Goal: Information Seeking & Learning: Learn about a topic

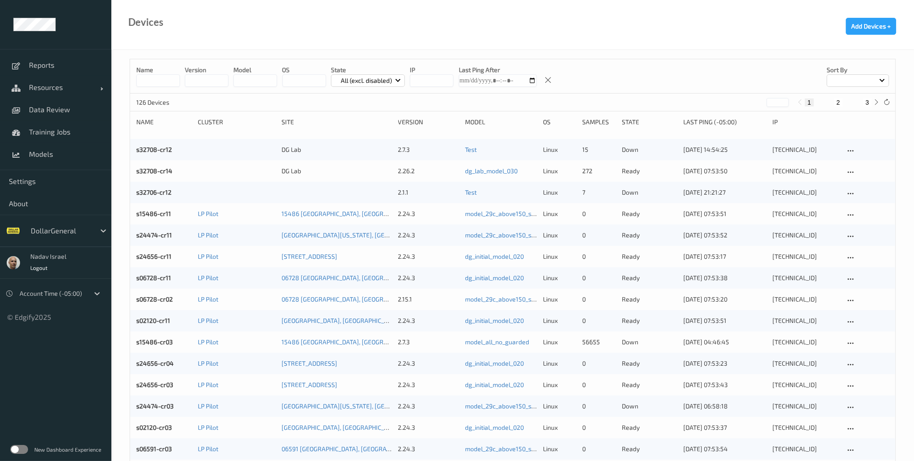
click at [27, 447] on label at bounding box center [19, 449] width 18 height 9
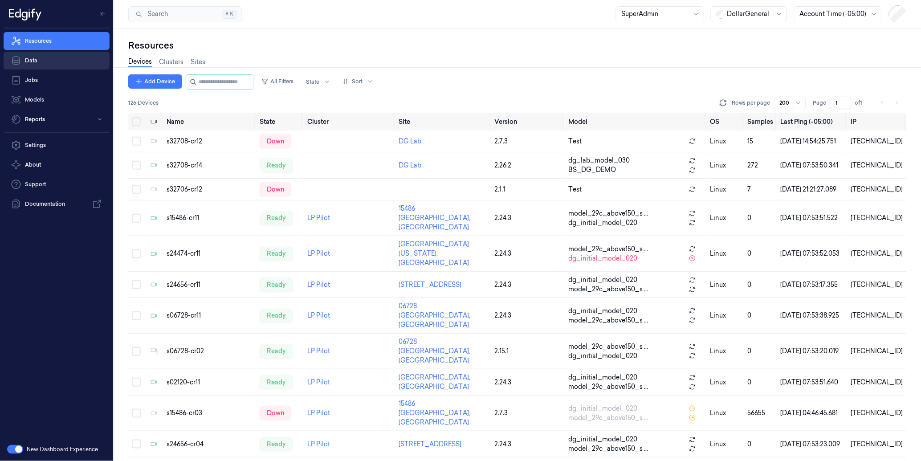
click at [36, 58] on link "Data" at bounding box center [57, 61] width 106 height 18
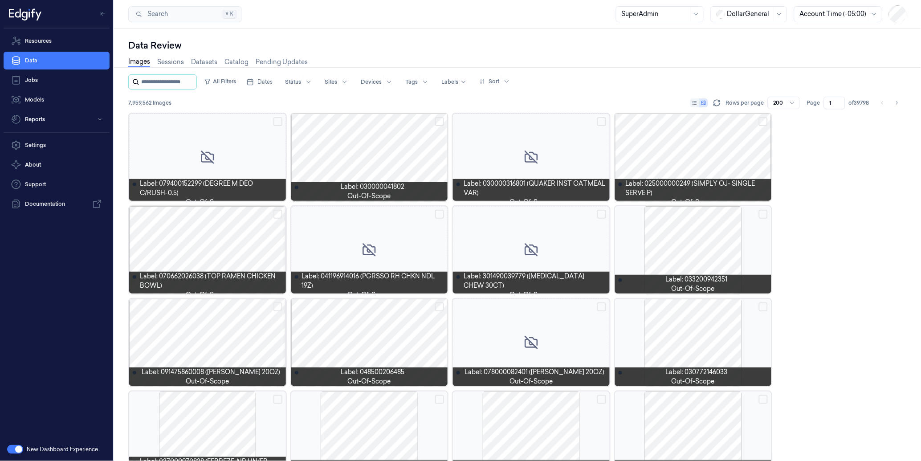
click at [181, 81] on input "string" at bounding box center [167, 82] width 53 height 14
click at [272, 83] on span "Dates" at bounding box center [264, 82] width 15 height 8
click at [272, 150] on button "7" at bounding box center [271, 153] width 14 height 14
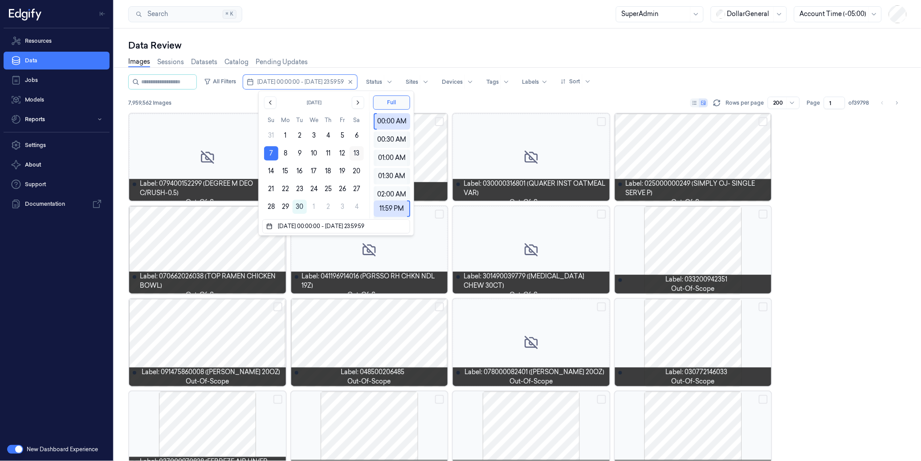
click at [359, 150] on button "13" at bounding box center [357, 153] width 14 height 14
type input "07/09/2025 00:00:00 - 13/09/2025 23:59:59"
click at [467, 42] on div "Data Review" at bounding box center [517, 45] width 778 height 12
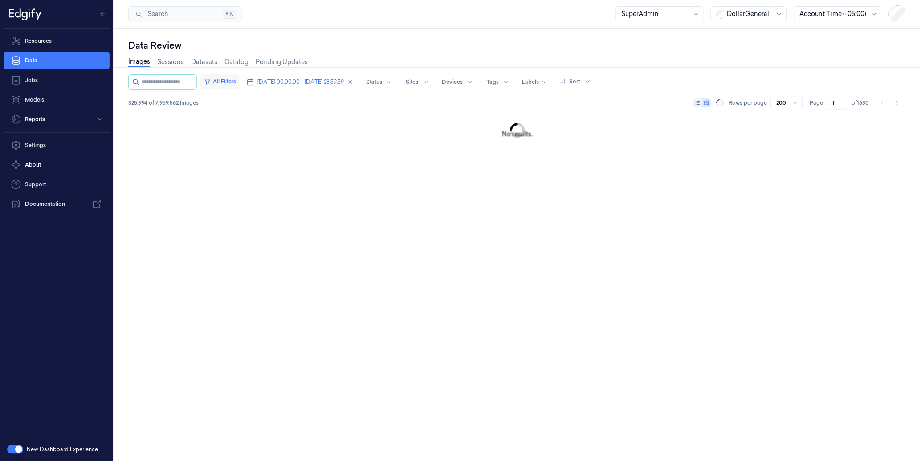
click at [232, 81] on button "All Filters" at bounding box center [219, 81] width 39 height 14
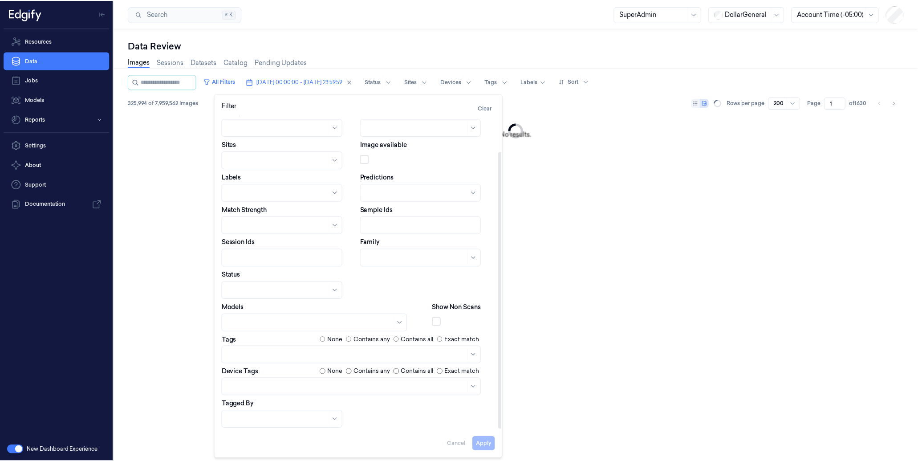
scroll to position [39, 0]
click at [252, 389] on div at bounding box center [347, 386] width 239 height 9
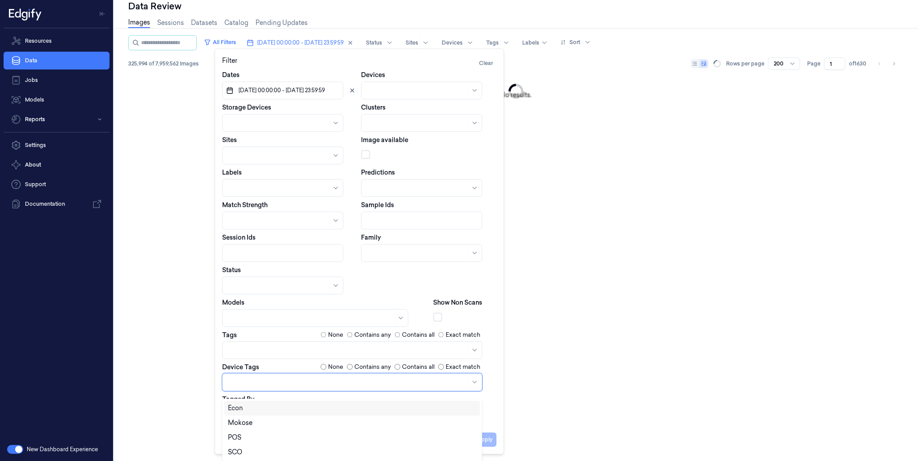
scroll to position [0, 0]
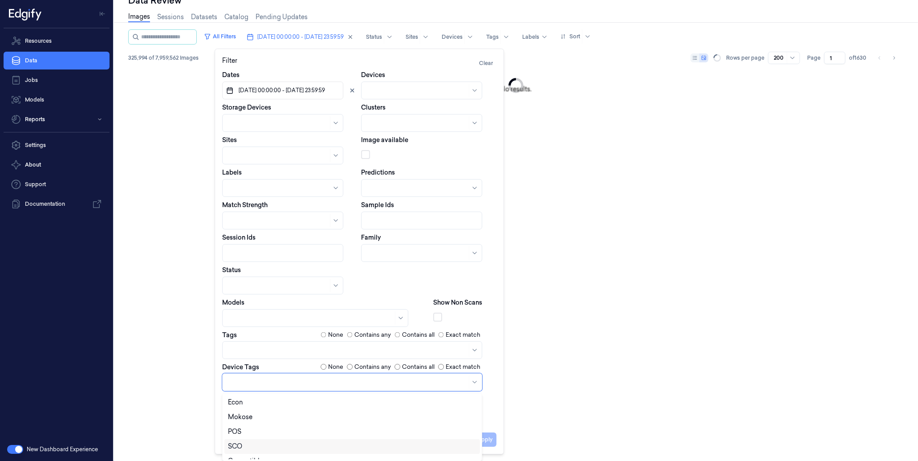
click at [250, 444] on div "SCO" at bounding box center [352, 446] width 248 height 9
click at [255, 434] on div "LineBuster" at bounding box center [244, 437] width 32 height 9
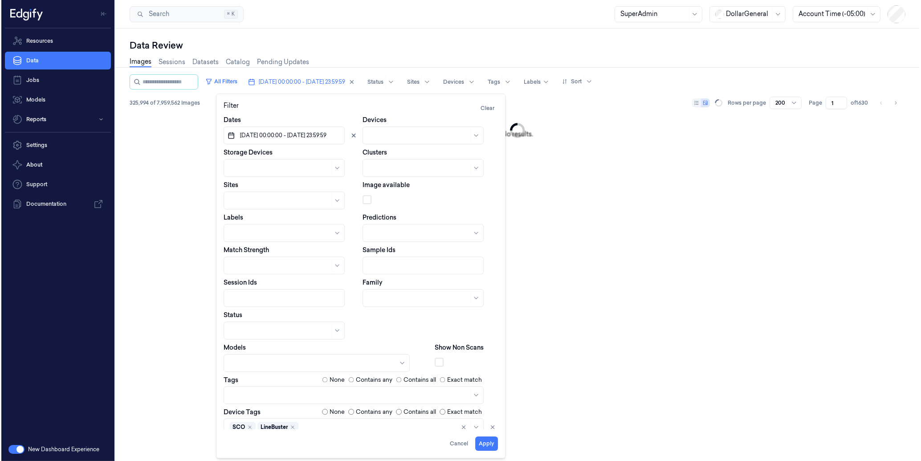
scroll to position [0, 0]
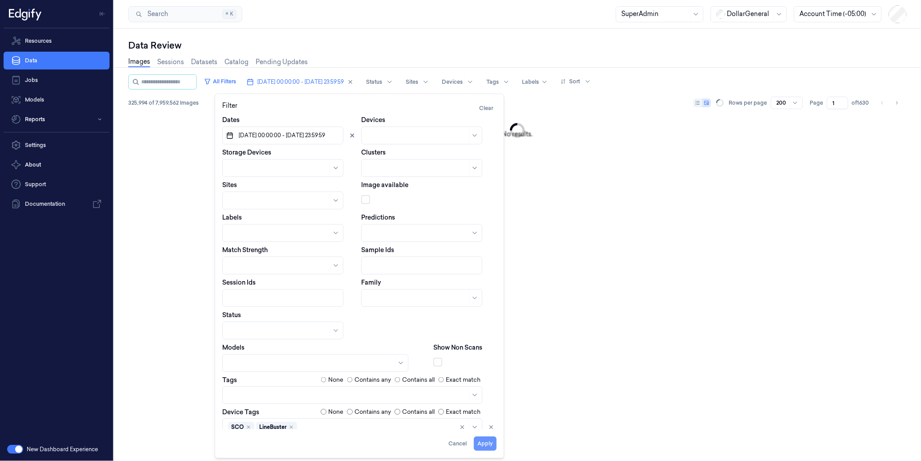
click at [483, 442] on button "Apply" at bounding box center [485, 444] width 23 height 14
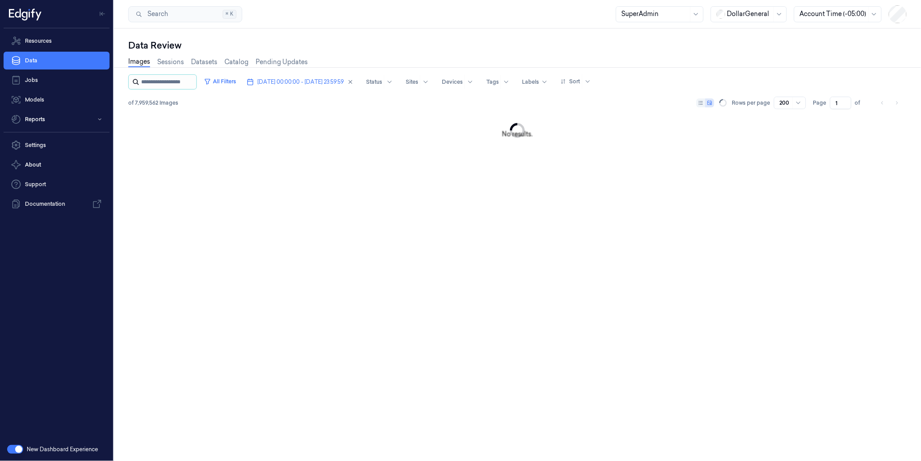
click at [172, 83] on input "string" at bounding box center [167, 82] width 53 height 14
paste input "**********"
type input "**********"
click at [236, 77] on button "All Filters" at bounding box center [234, 81] width 39 height 14
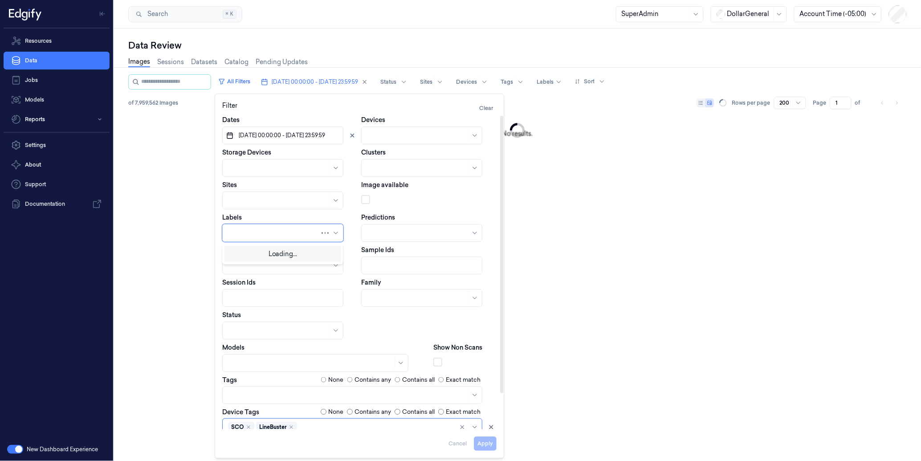
click at [256, 233] on div at bounding box center [274, 232] width 92 height 9
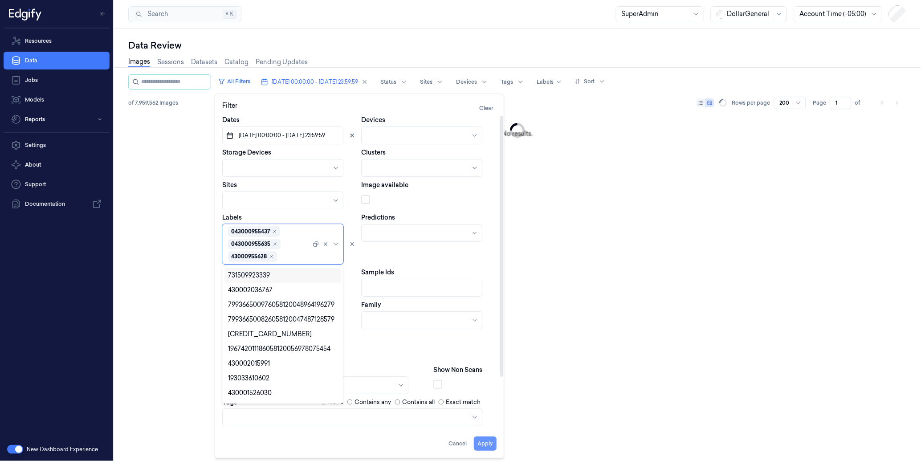
click at [491, 446] on button "Apply" at bounding box center [485, 444] width 23 height 14
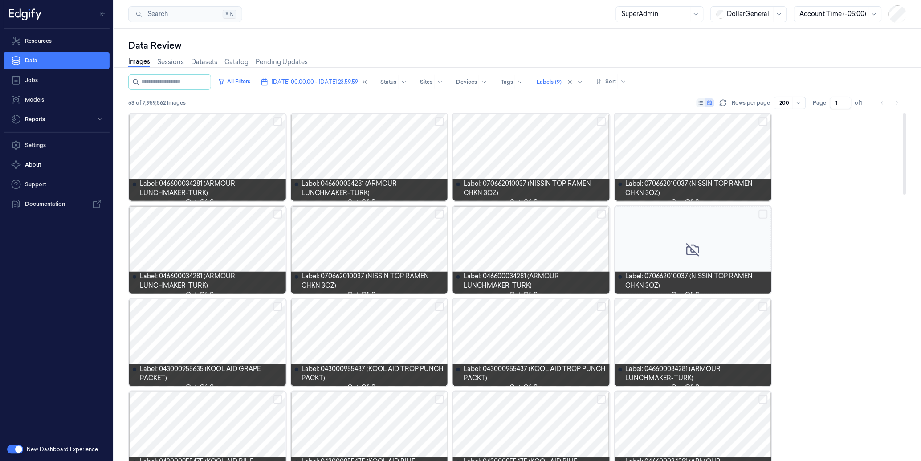
click at [382, 157] on div at bounding box center [369, 157] width 157 height 87
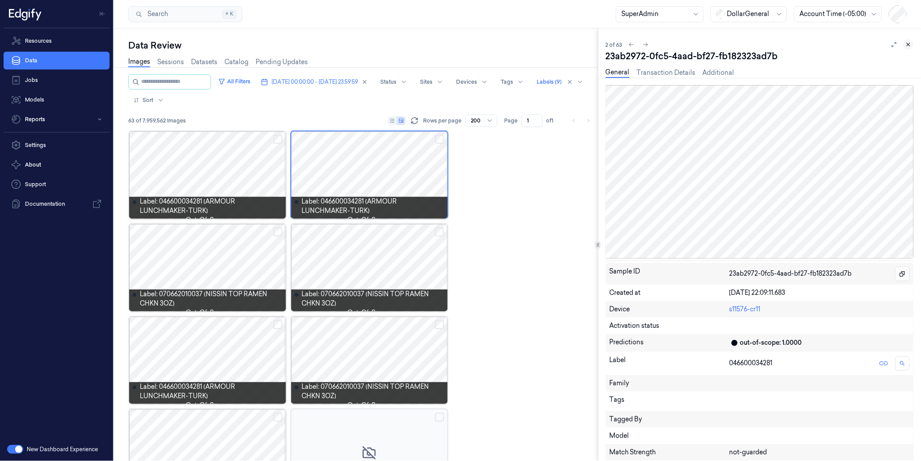
click at [913, 47] on button at bounding box center [908, 44] width 11 height 11
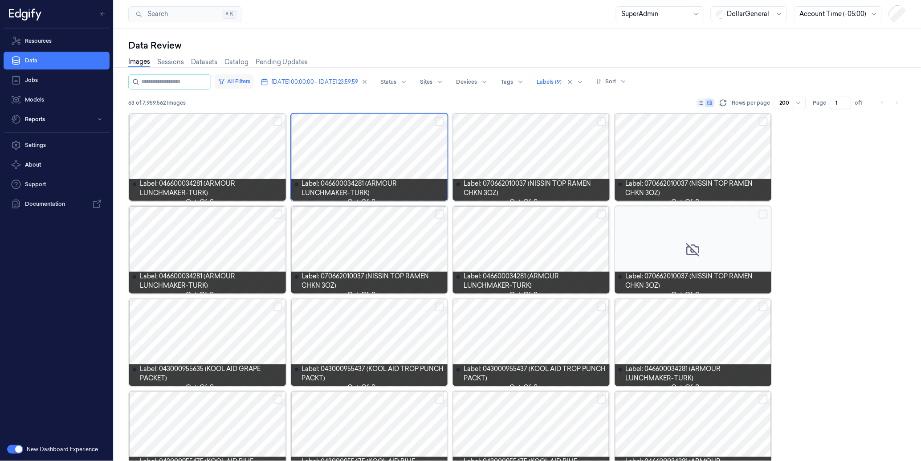
click at [236, 83] on button "All Filters" at bounding box center [234, 81] width 39 height 14
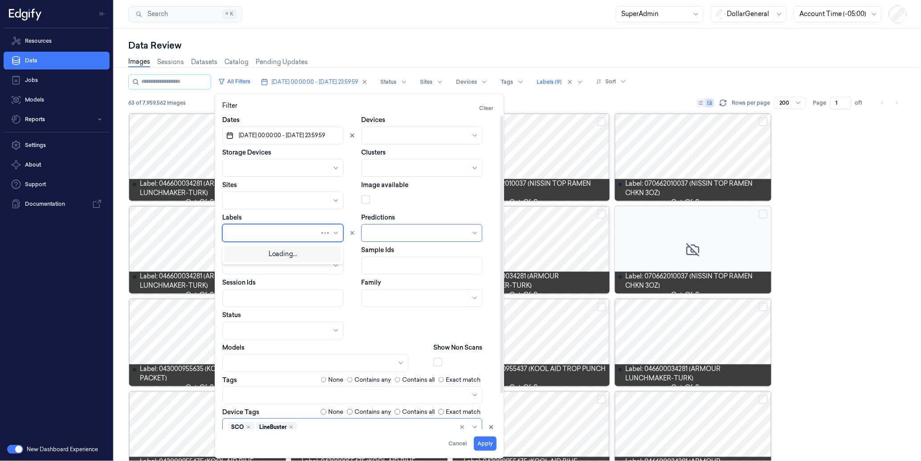
click at [299, 238] on div at bounding box center [274, 233] width 92 height 12
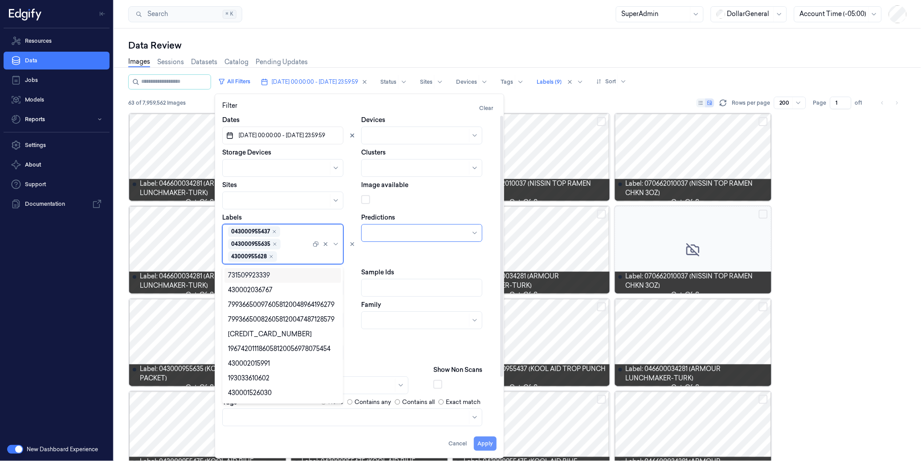
click at [487, 445] on button "Apply" at bounding box center [485, 444] width 23 height 14
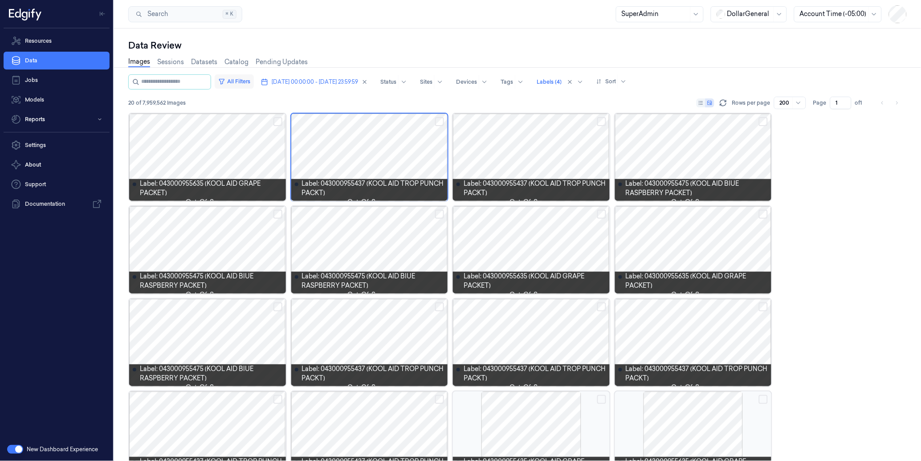
click at [244, 81] on button "All Filters" at bounding box center [234, 81] width 39 height 14
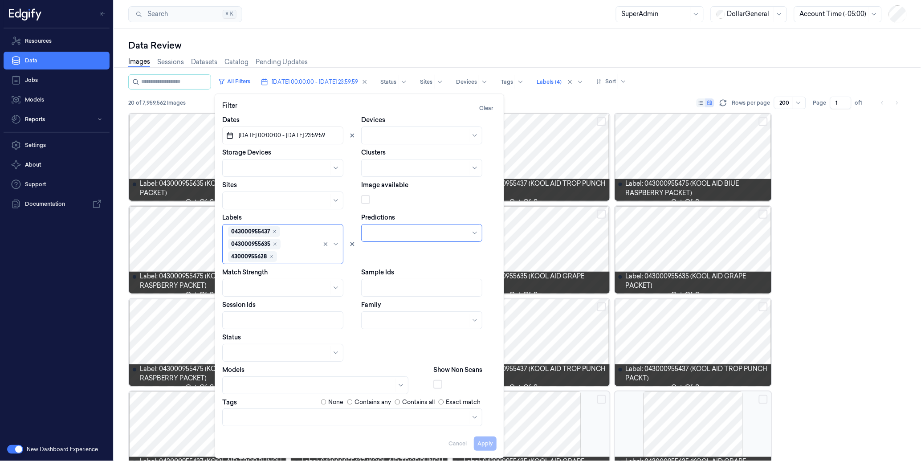
click at [360, 18] on div "Search Search... ⌘ K SuperAdmin DollarGeneral Account Time (-05:00)" at bounding box center [517, 14] width 807 height 28
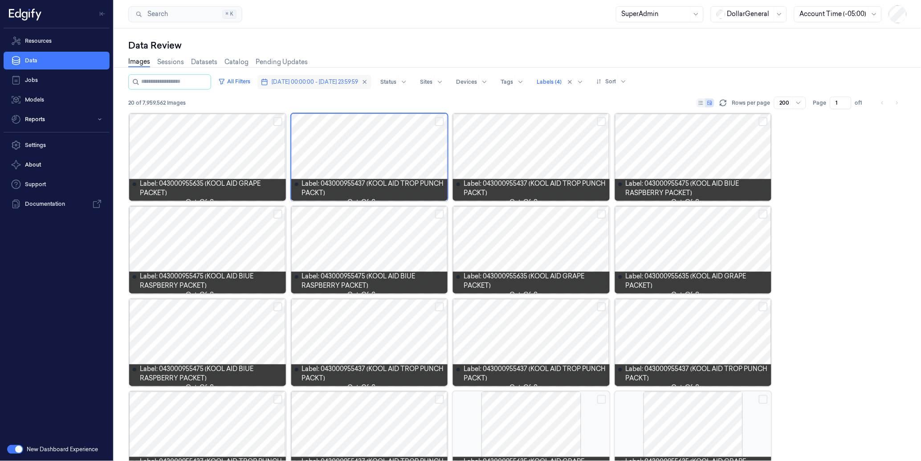
click at [341, 83] on span "07/09/2025 00:00:00 - 13/09/2025 23:59:59" at bounding box center [315, 82] width 86 height 8
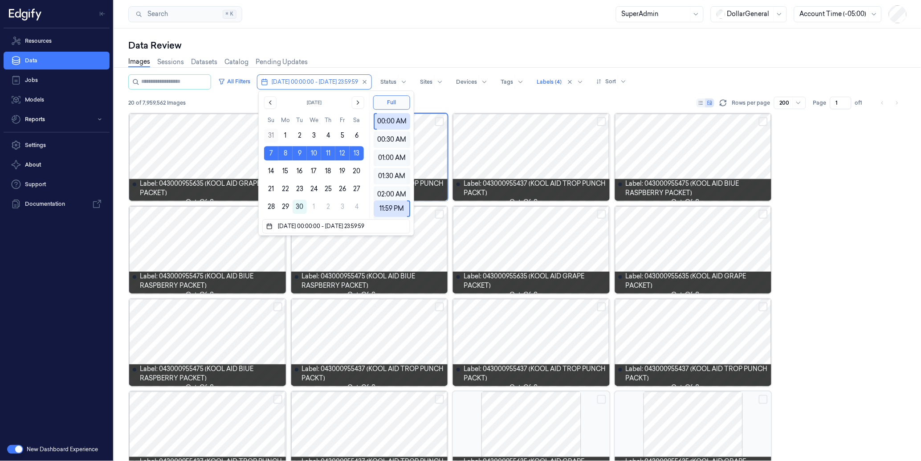
click at [274, 135] on button "31" at bounding box center [271, 135] width 14 height 14
click at [357, 134] on button "6" at bounding box center [357, 135] width 14 height 14
type input "31/08/2025 00:00:00 - 06/09/2025 23:59:59"
click at [537, 30] on div "Data Review Images Sessions Datasets Catalog Pending Updates All Filters 31/08/…" at bounding box center [517, 244] width 807 height 432
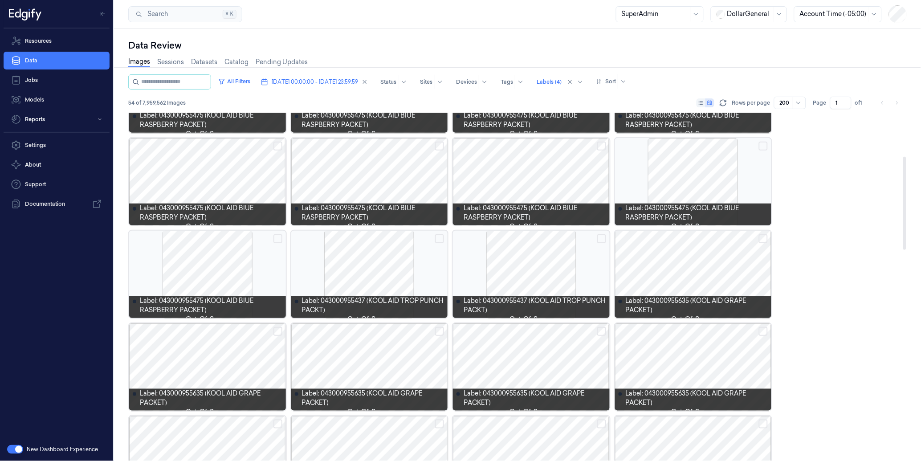
scroll to position [163, 0]
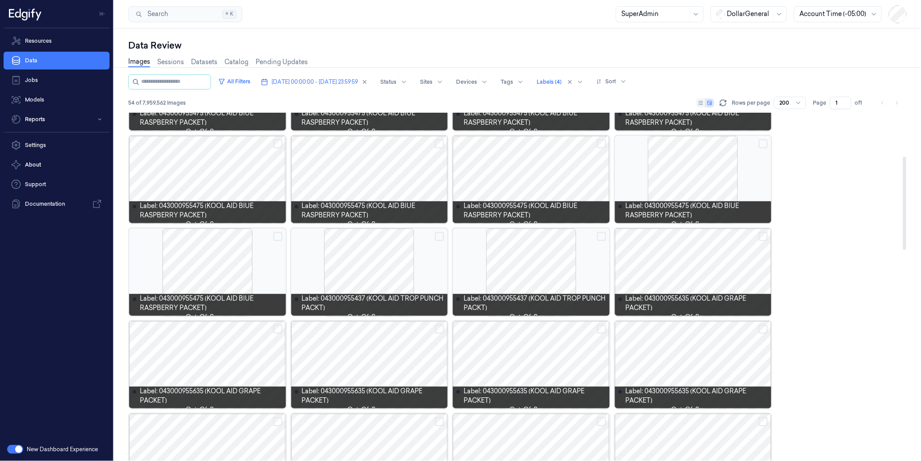
click at [687, 257] on div at bounding box center [693, 271] width 157 height 87
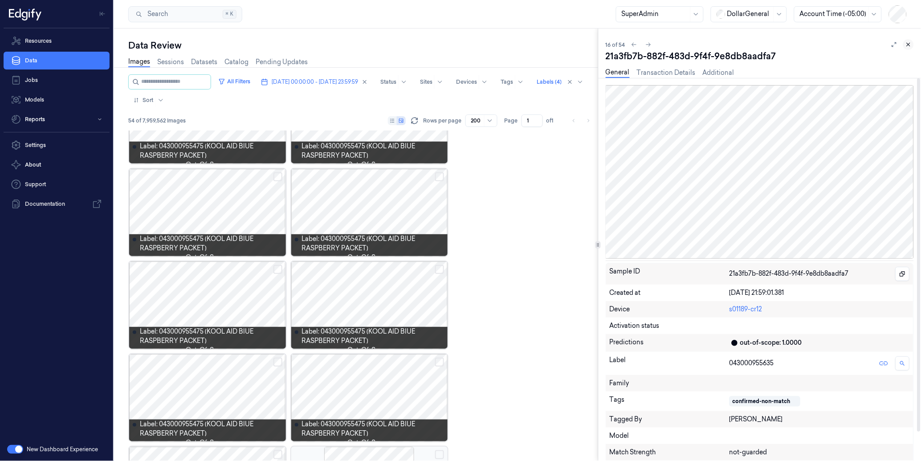
click at [911, 46] on icon at bounding box center [908, 44] width 6 height 6
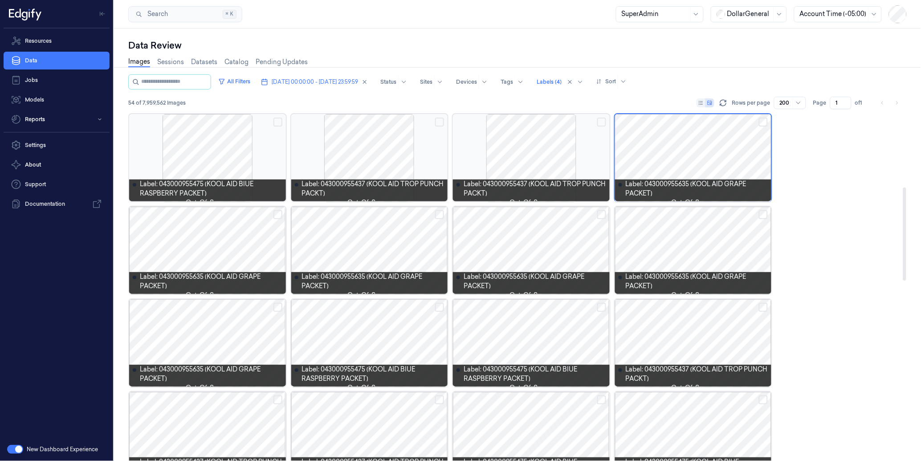
scroll to position [278, 0]
click at [722, 247] on div at bounding box center [693, 249] width 157 height 87
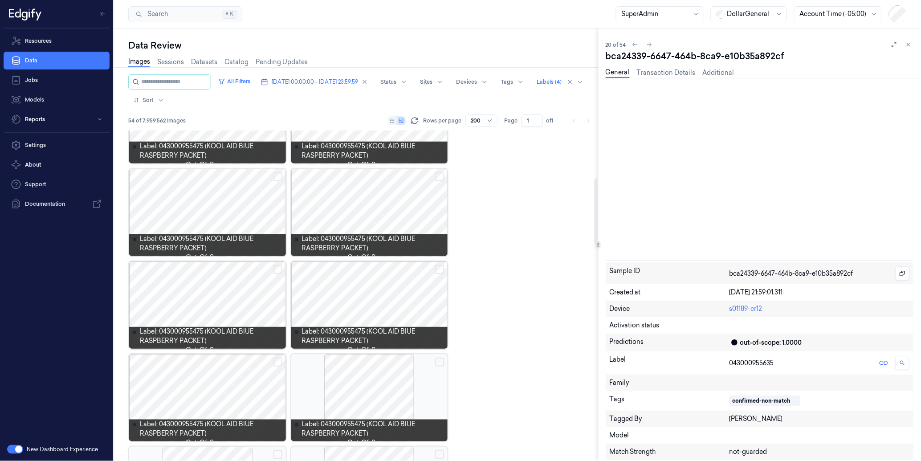
scroll to position [333, 0]
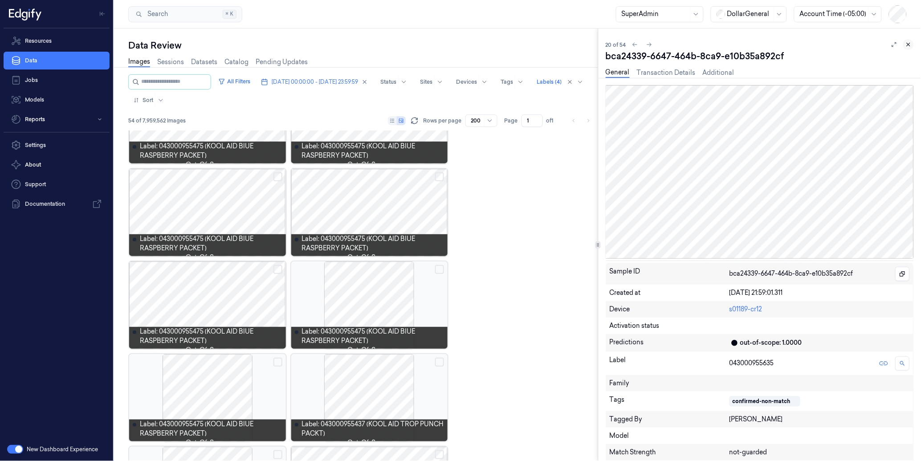
click at [906, 45] on icon at bounding box center [908, 44] width 6 height 6
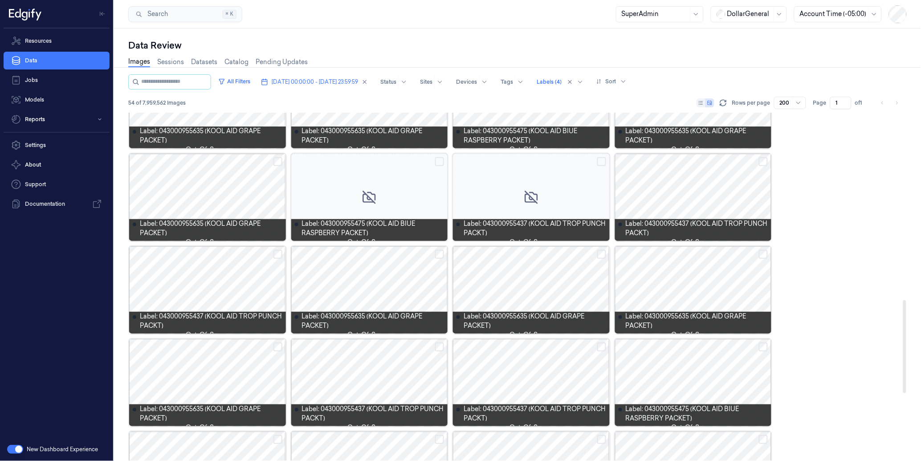
scroll to position [699, 0]
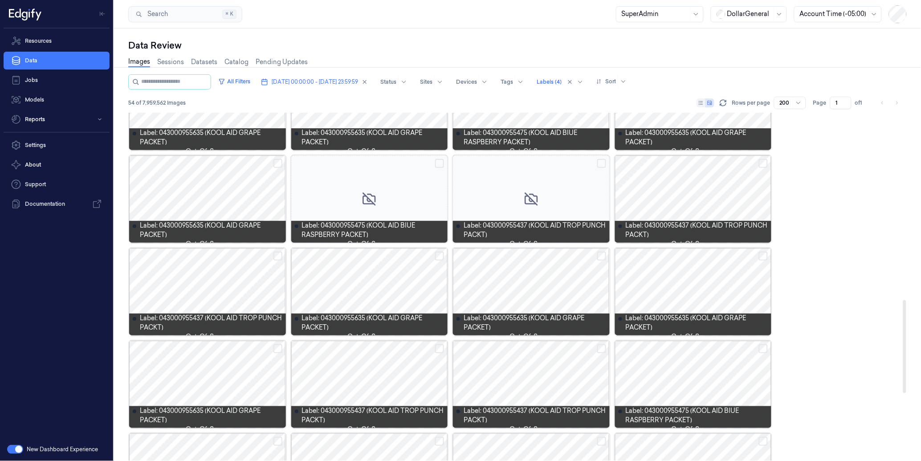
click at [215, 189] on div at bounding box center [207, 198] width 157 height 87
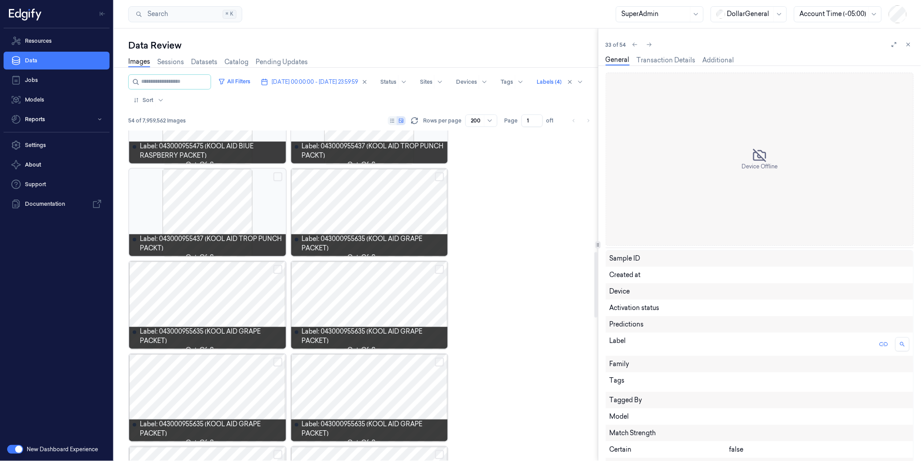
scroll to position [889, 0]
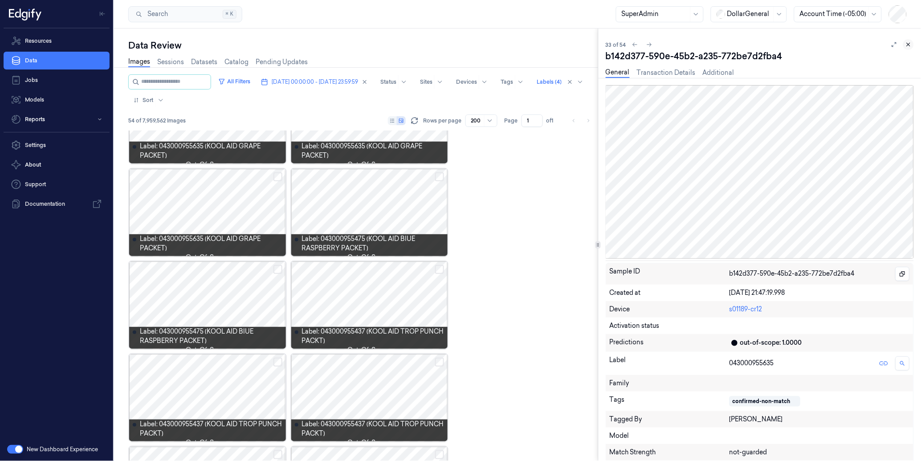
click at [913, 46] on button at bounding box center [908, 44] width 11 height 11
